Goal: Transaction & Acquisition: Download file/media

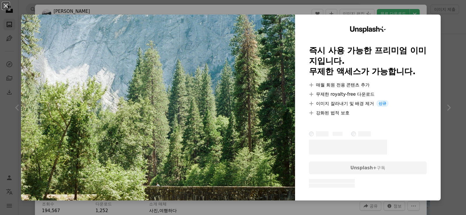
scroll to position [495, 0]
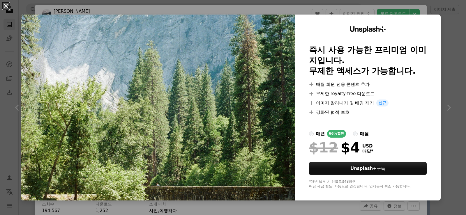
click at [6, 5] on button "An X shape" at bounding box center [5, 5] width 7 height 7
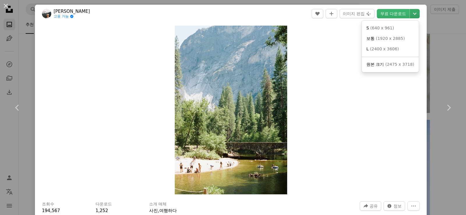
click at [411, 16] on icon "Chevron down" at bounding box center [414, 13] width 9 height 7
click at [370, 38] on span "보통" at bounding box center [371, 38] width 8 height 5
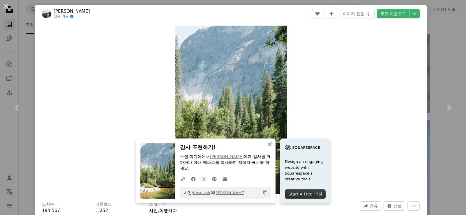
click at [268, 143] on icon "An X shape" at bounding box center [269, 144] width 7 height 7
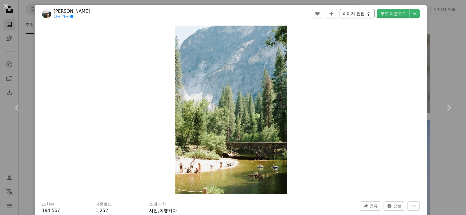
click at [355, 15] on button "이미지 편집 Plus sign for Unsplash+" at bounding box center [357, 13] width 35 height 9
